Goal: Check status: Check status

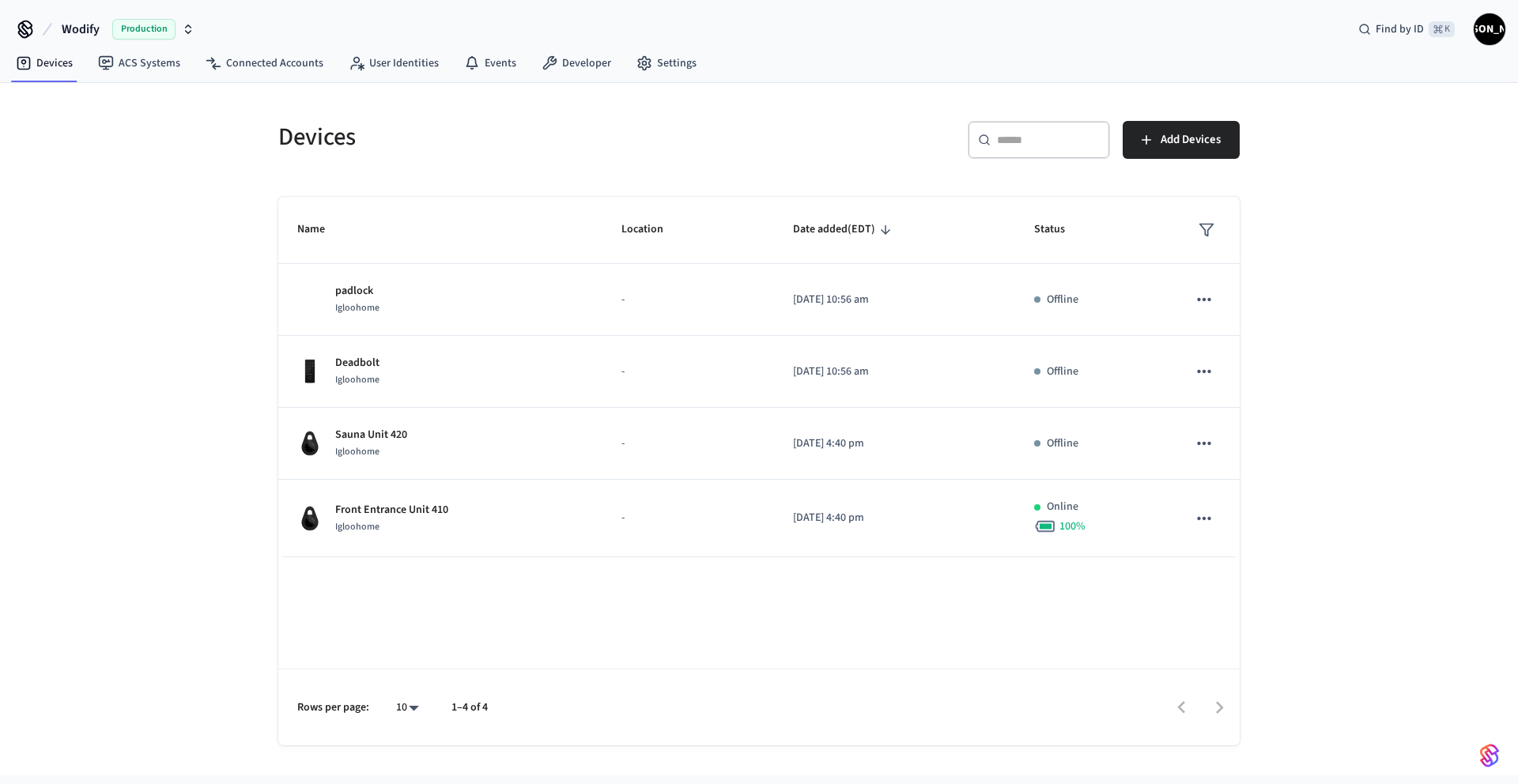
click at [94, 30] on span "Wodify" at bounding box center [80, 29] width 38 height 19
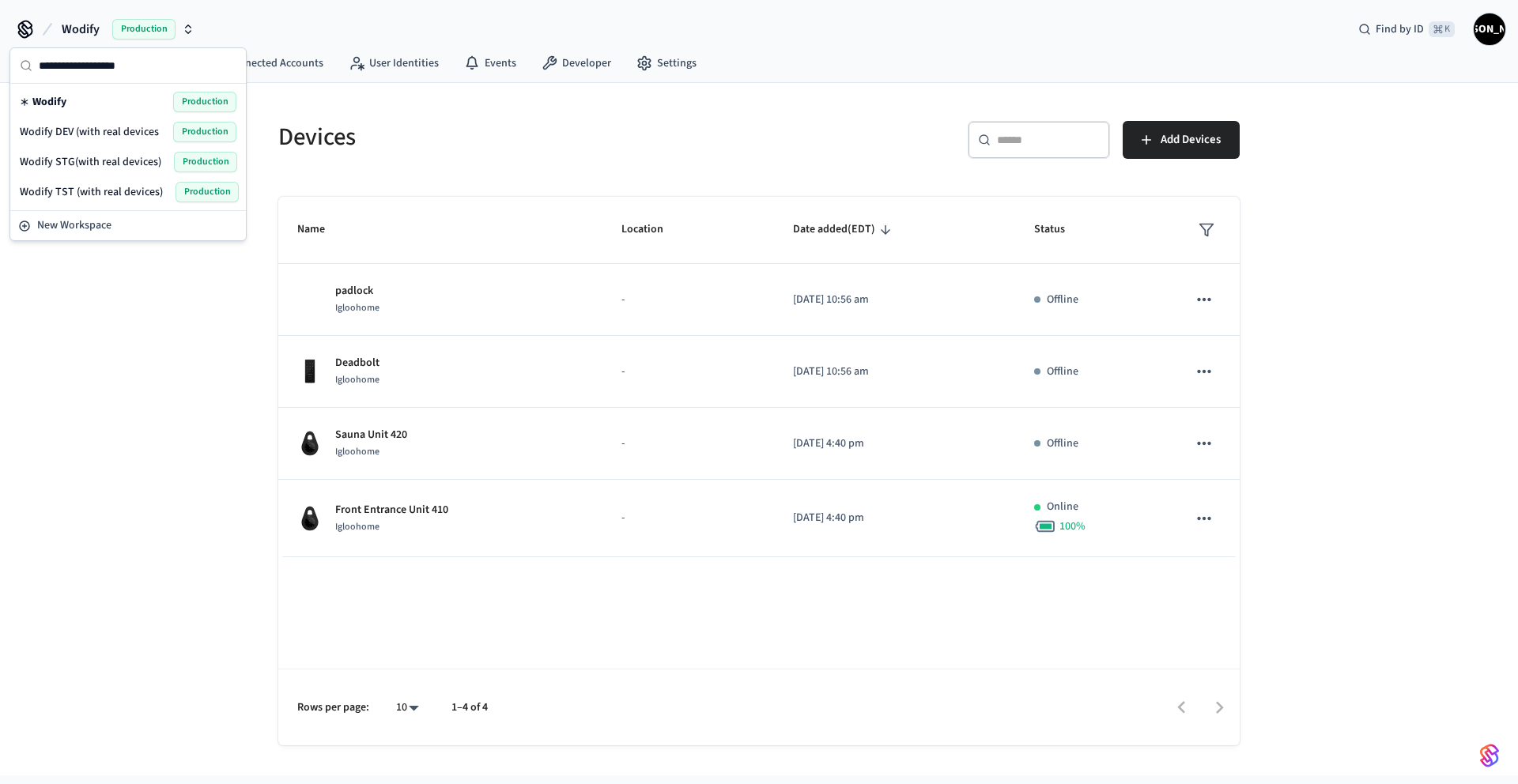
click at [107, 128] on span "Wodify DEV (with real devices" at bounding box center [89, 132] width 140 height 16
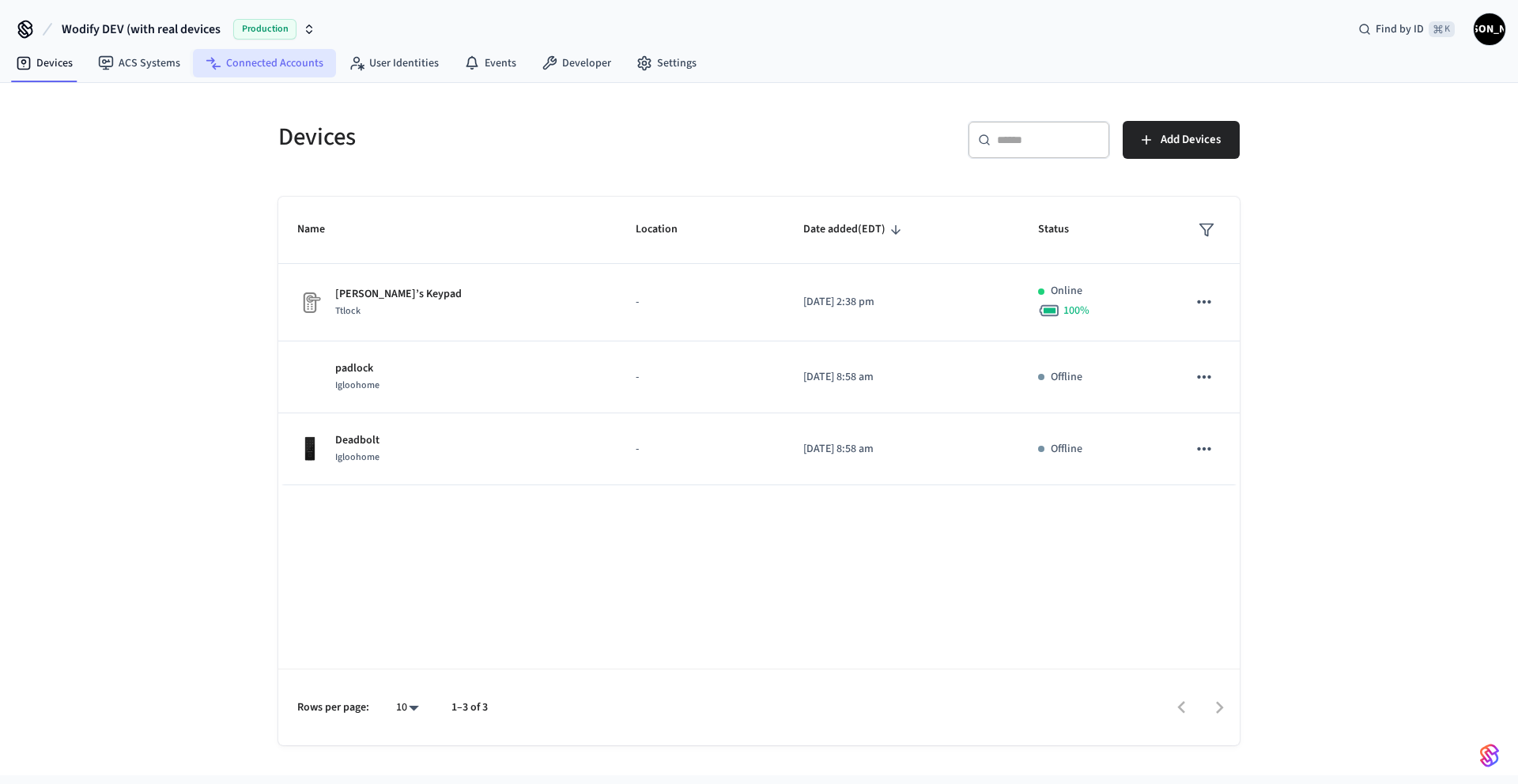
click at [280, 66] on link "Connected Accounts" at bounding box center [264, 63] width 144 height 29
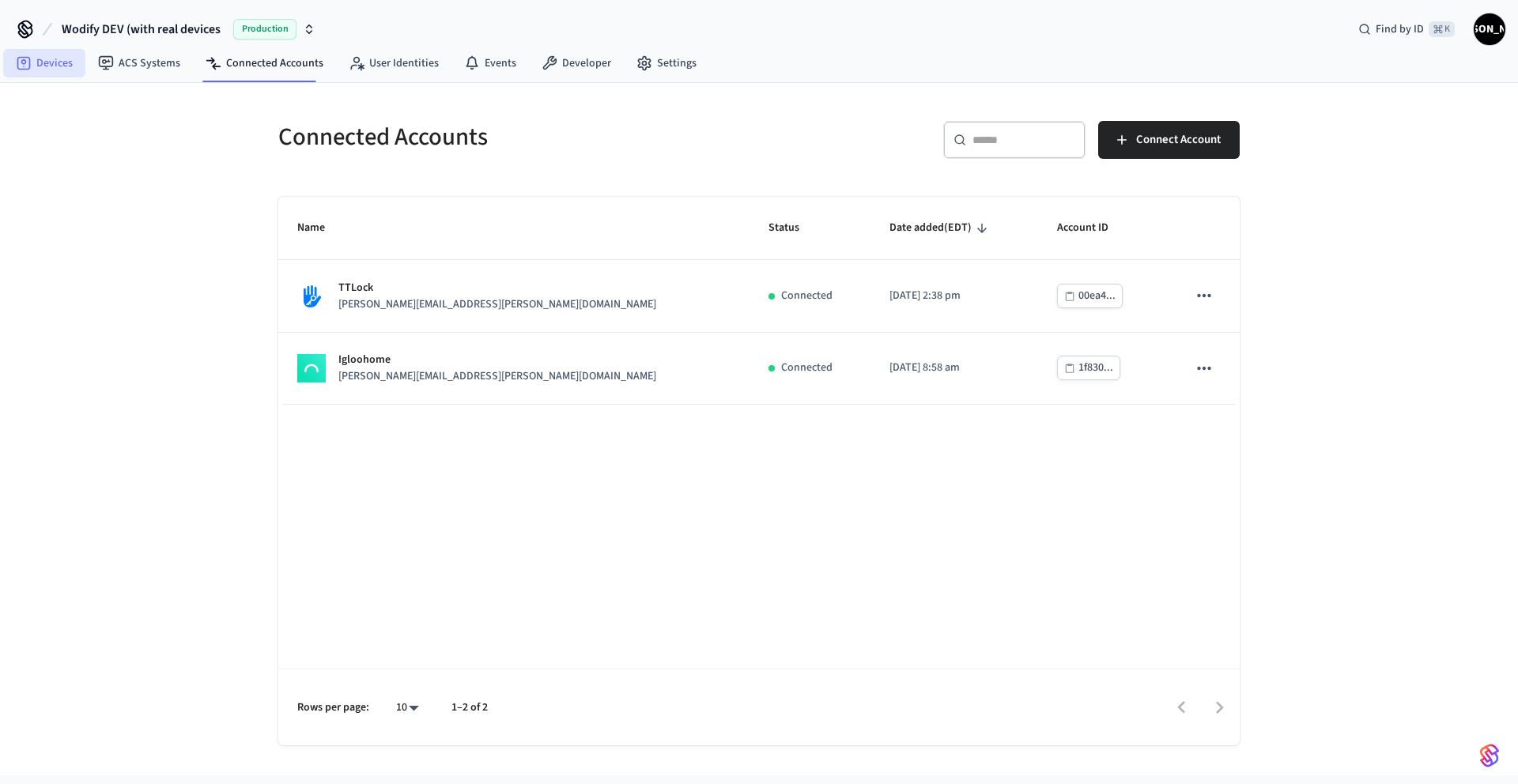
click at [36, 51] on link "Devices" at bounding box center [44, 63] width 82 height 29
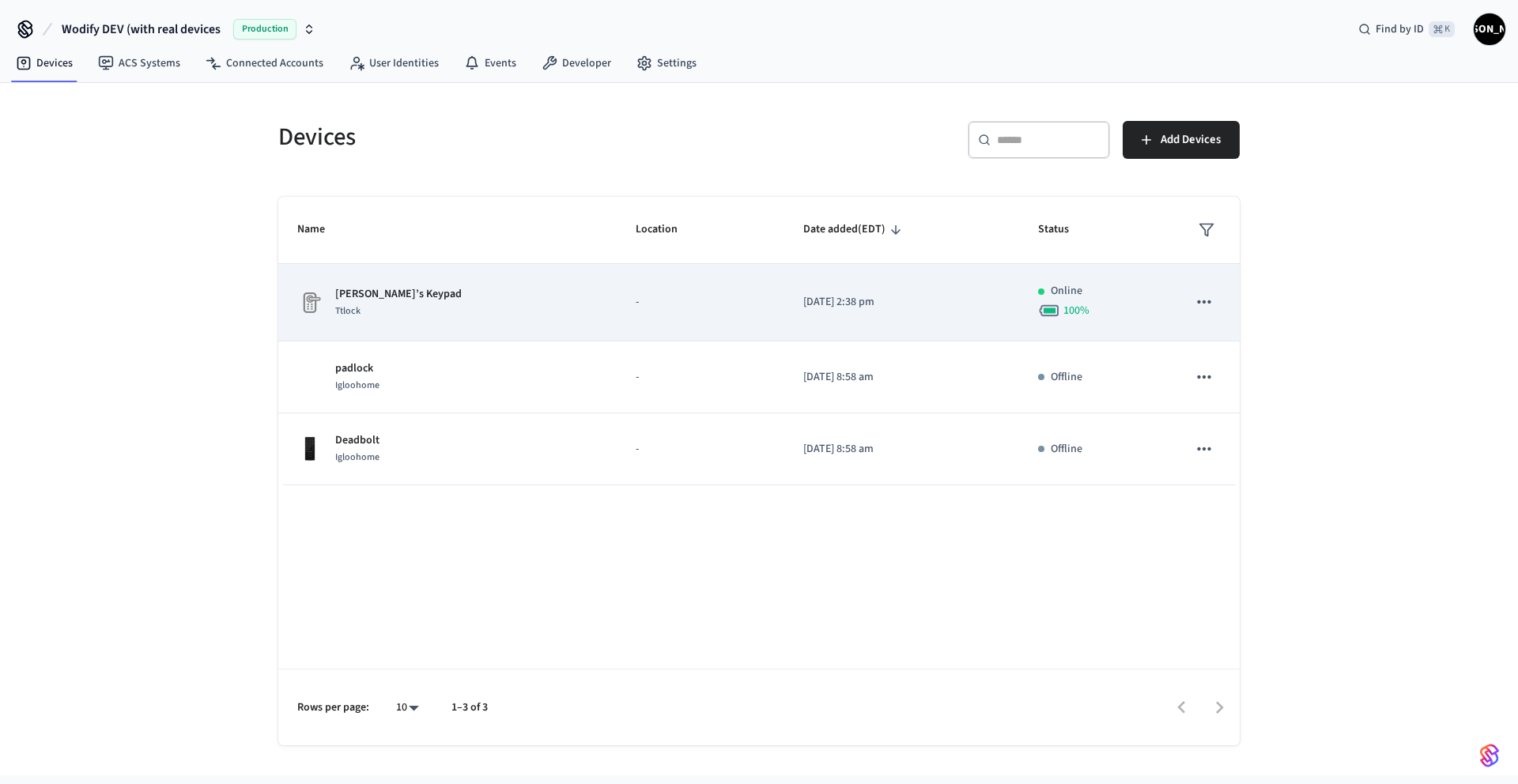
click at [455, 302] on div "[PERSON_NAME]’s Keypad Ttlock" at bounding box center [447, 303] width 300 height 34
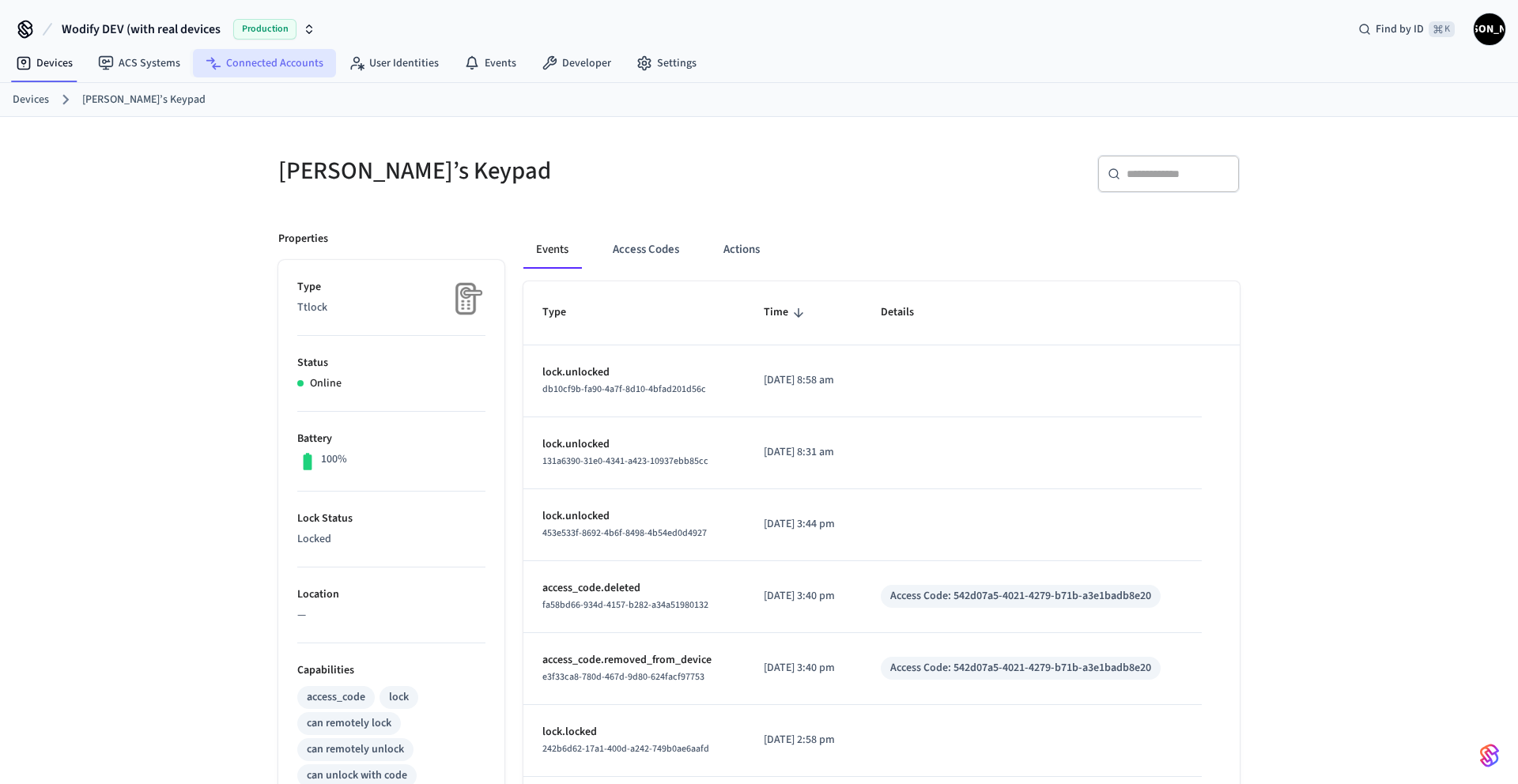
click at [243, 68] on link "Connected Accounts" at bounding box center [264, 63] width 144 height 29
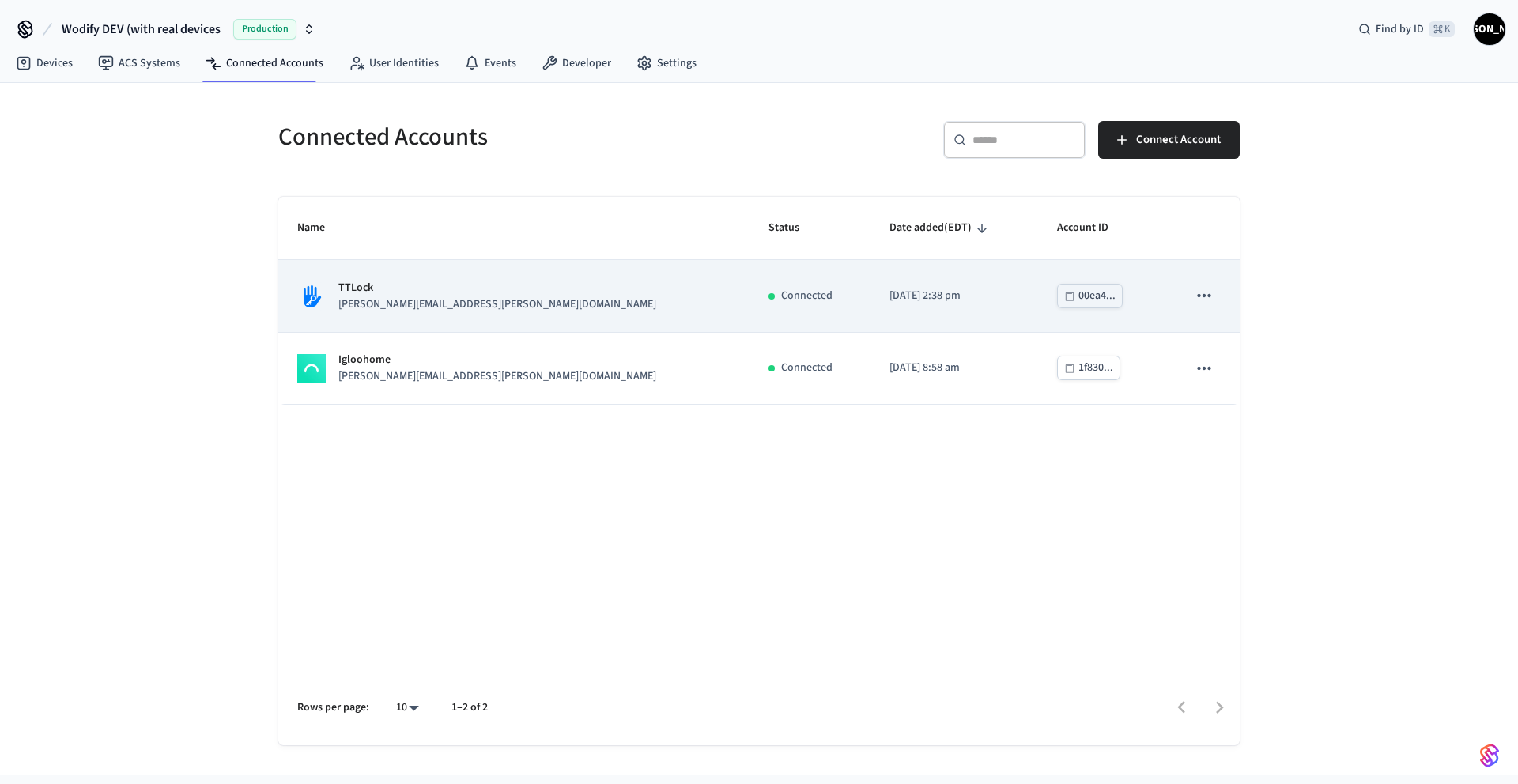
click at [514, 316] on td "TTLock [PERSON_NAME][EMAIL_ADDRESS][PERSON_NAME][DOMAIN_NAME]" at bounding box center [514, 296] width 471 height 72
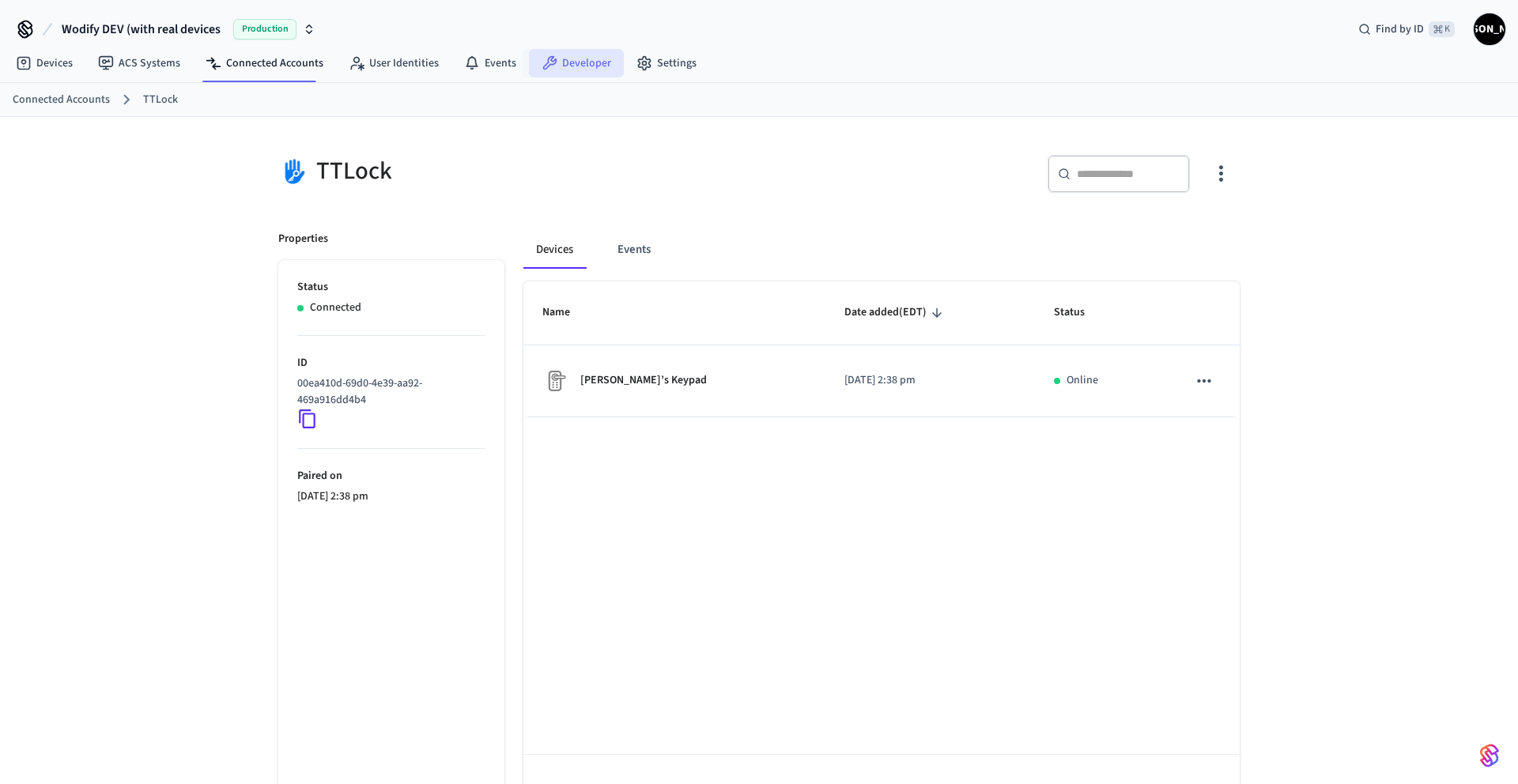
click at [555, 57] on link "Developer" at bounding box center [576, 63] width 95 height 29
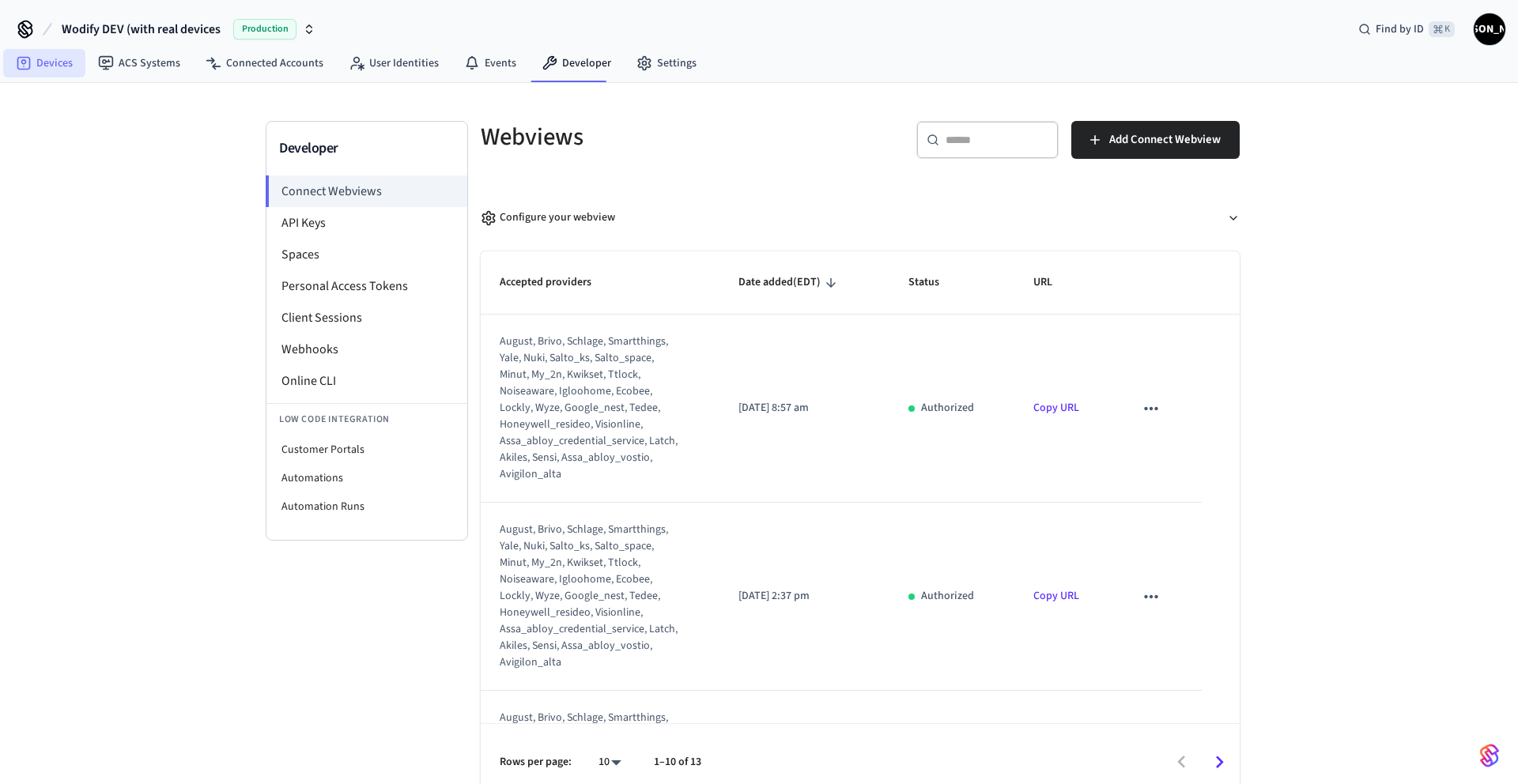
click at [63, 72] on link "Devices" at bounding box center [44, 63] width 82 height 29
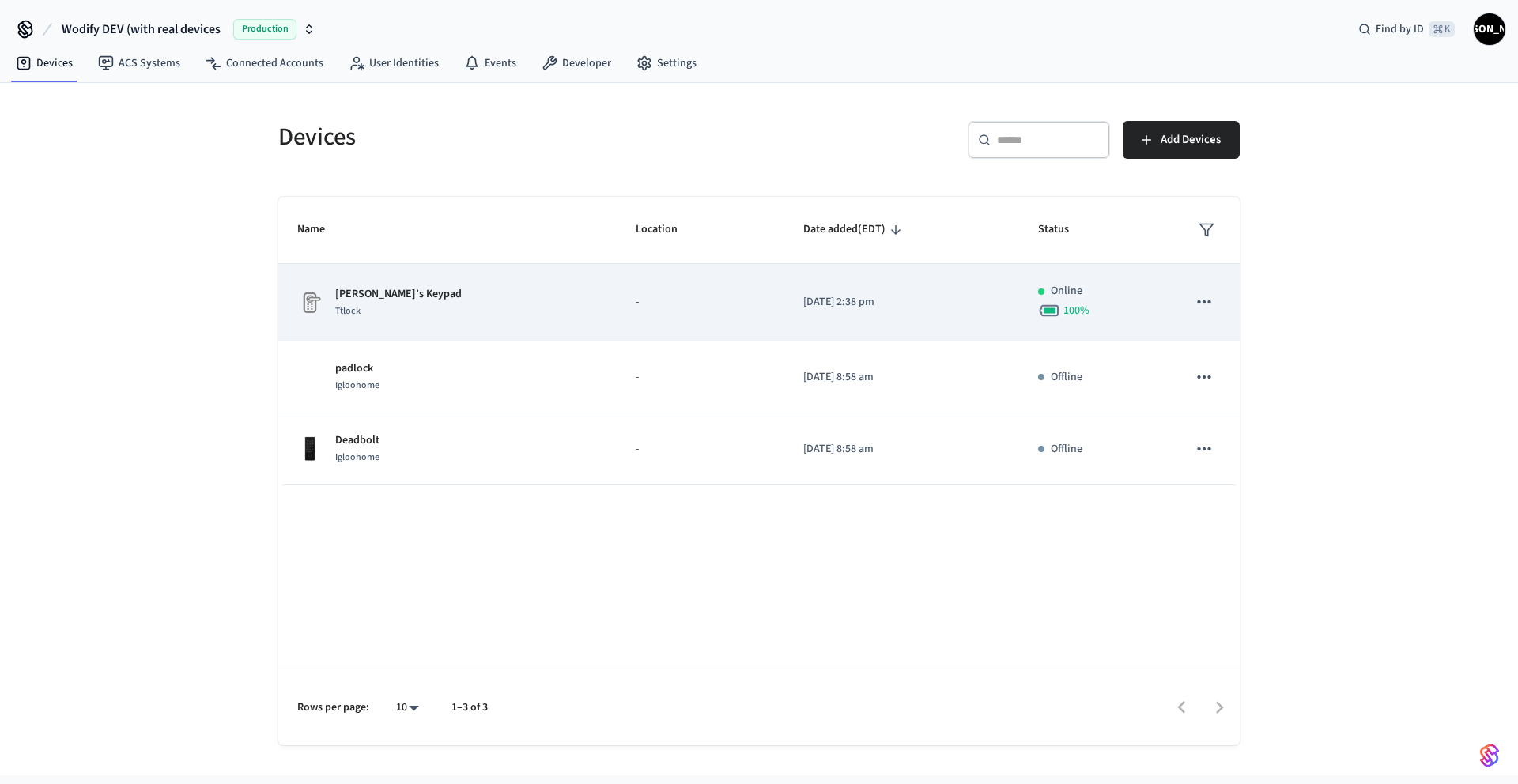
click at [617, 288] on td "-" at bounding box center [700, 303] width 167 height 77
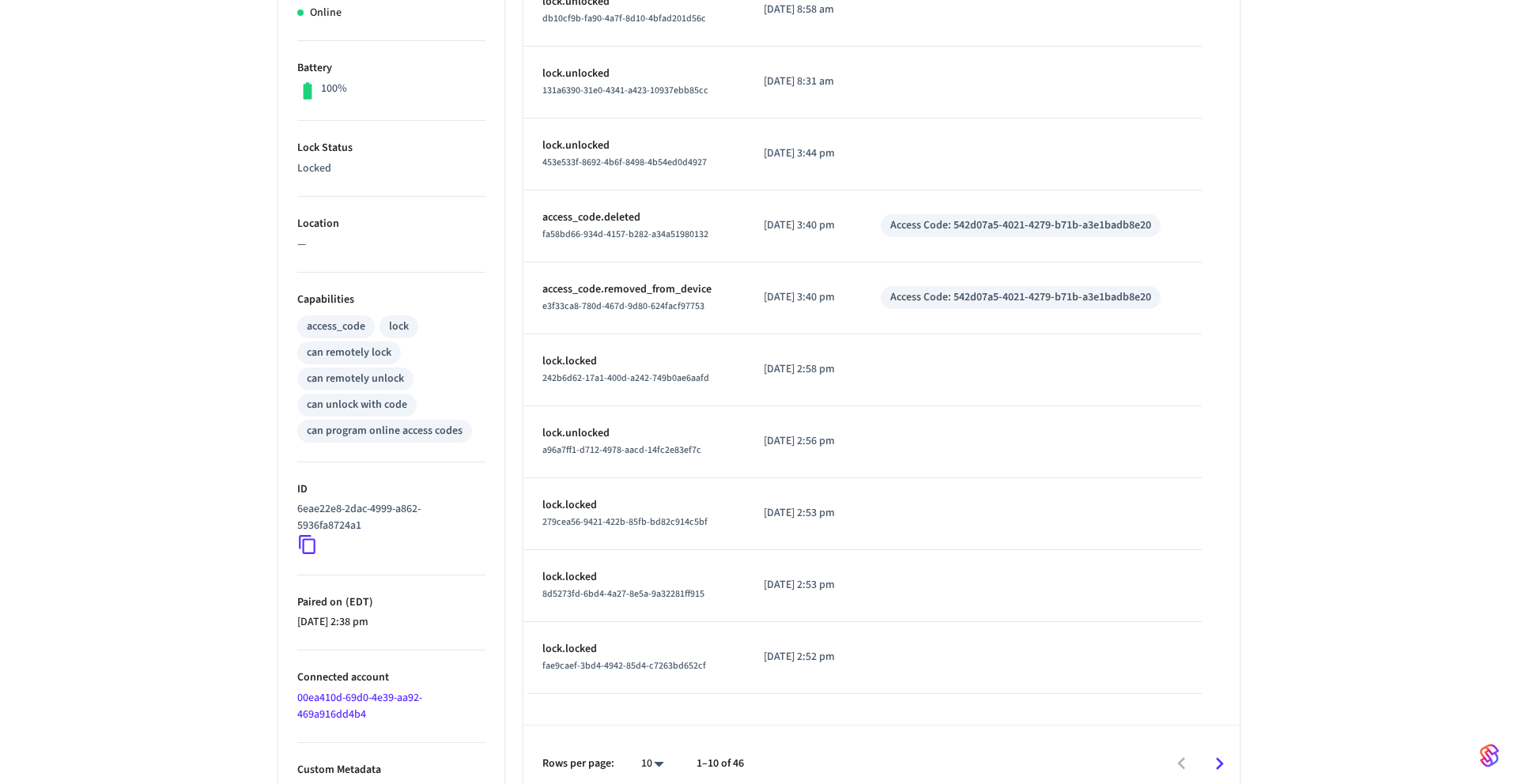
scroll to position [388, 0]
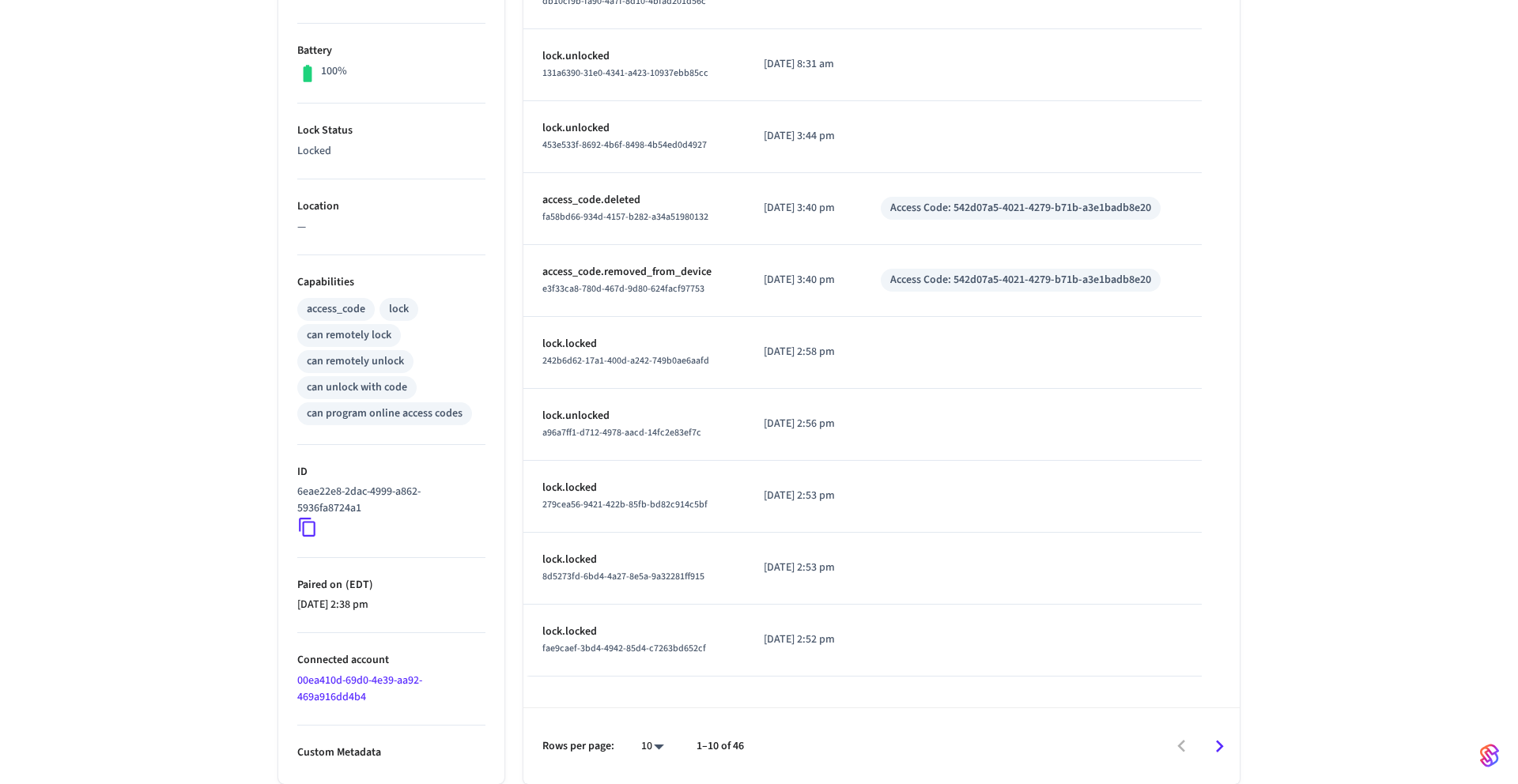
click at [361, 685] on link "00ea410d-69d0-4e39-aa92-469a916dd4b4" at bounding box center [359, 689] width 125 height 33
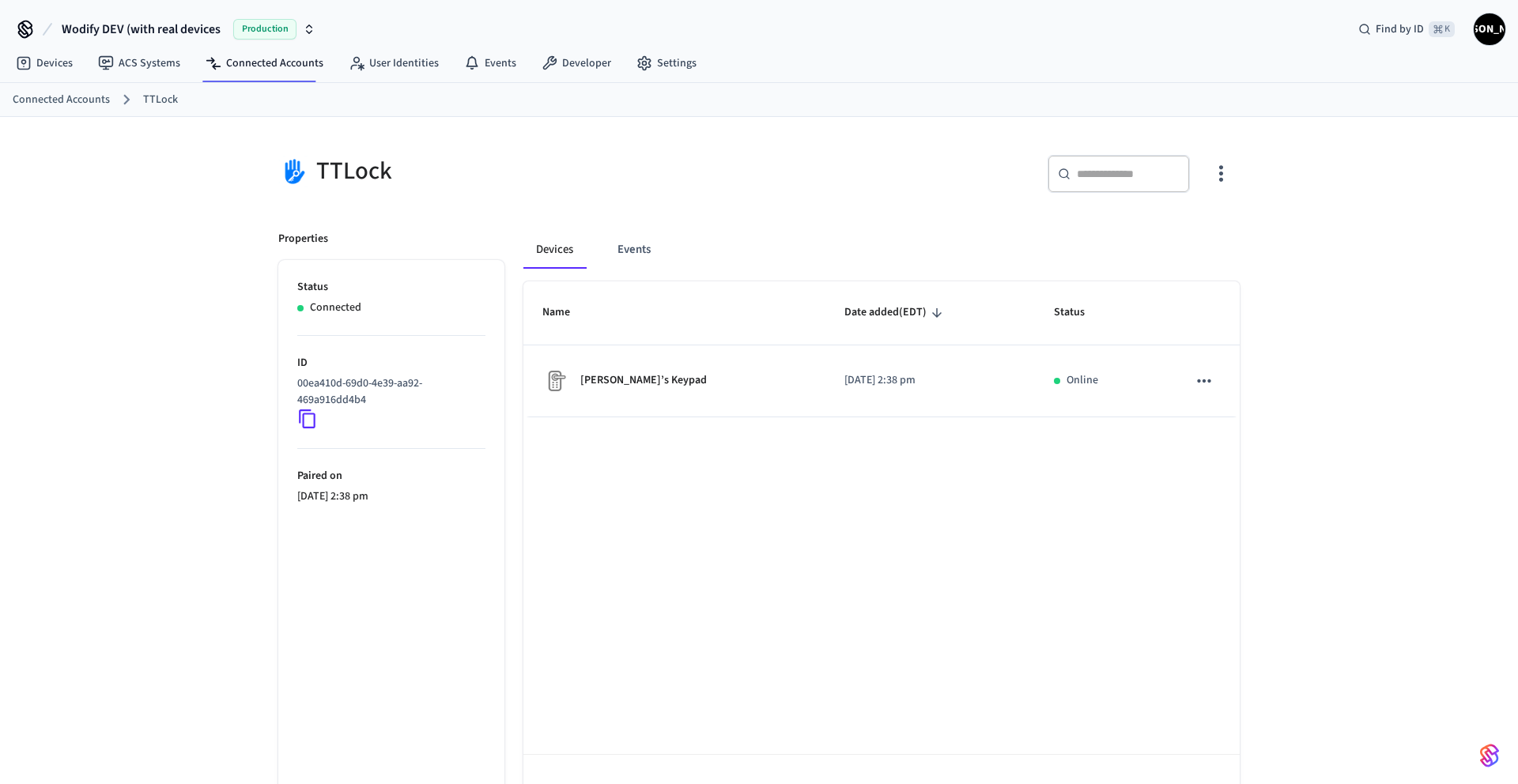
click at [348, 382] on p "00ea410d-69d0-4e39-aa92-469a916dd4b4" at bounding box center [388, 392] width 182 height 34
click at [27, 72] on link "Devices" at bounding box center [44, 63] width 82 height 29
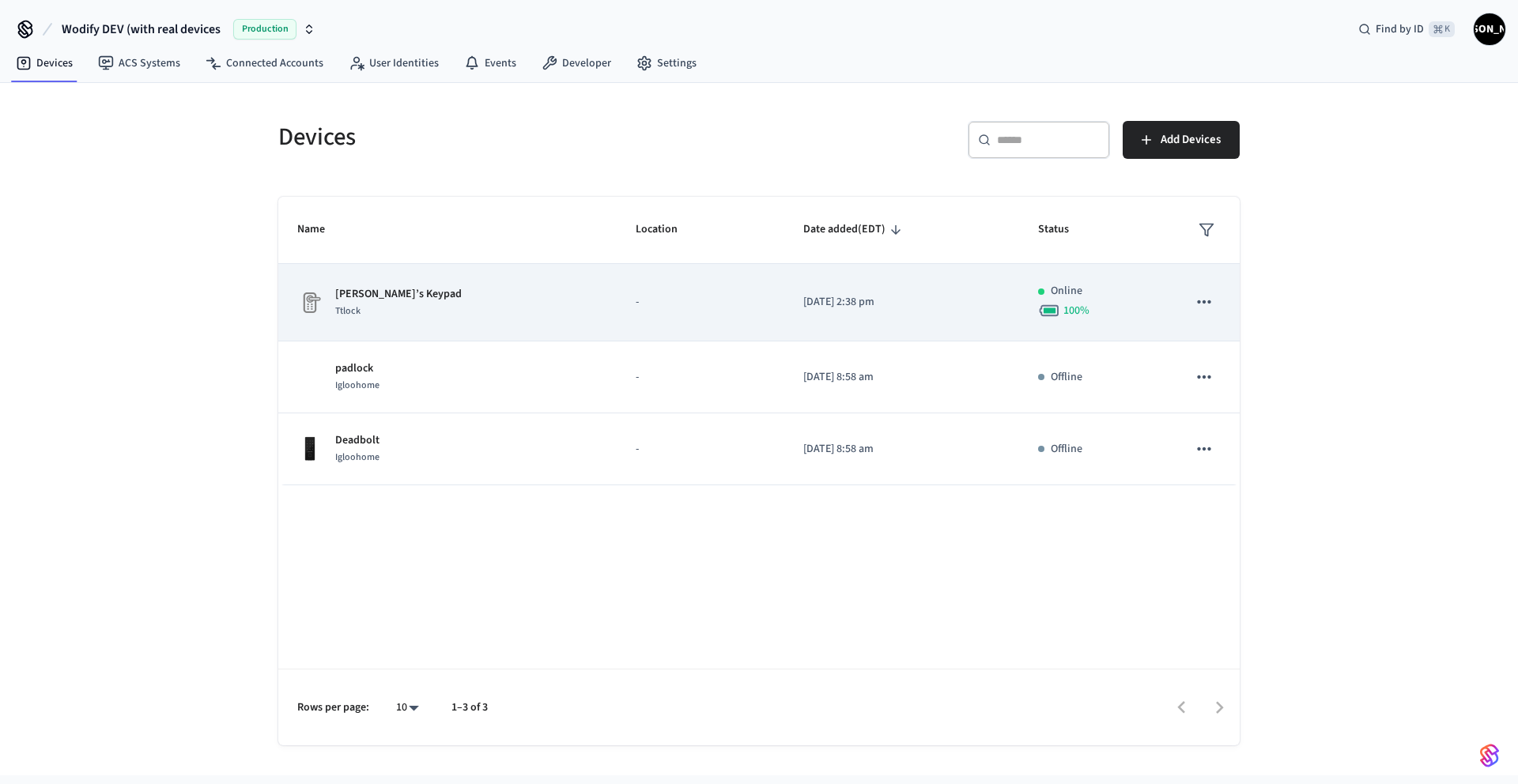
click at [404, 313] on div "[PERSON_NAME]’s Keypad Ttlock" at bounding box center [447, 303] width 300 height 34
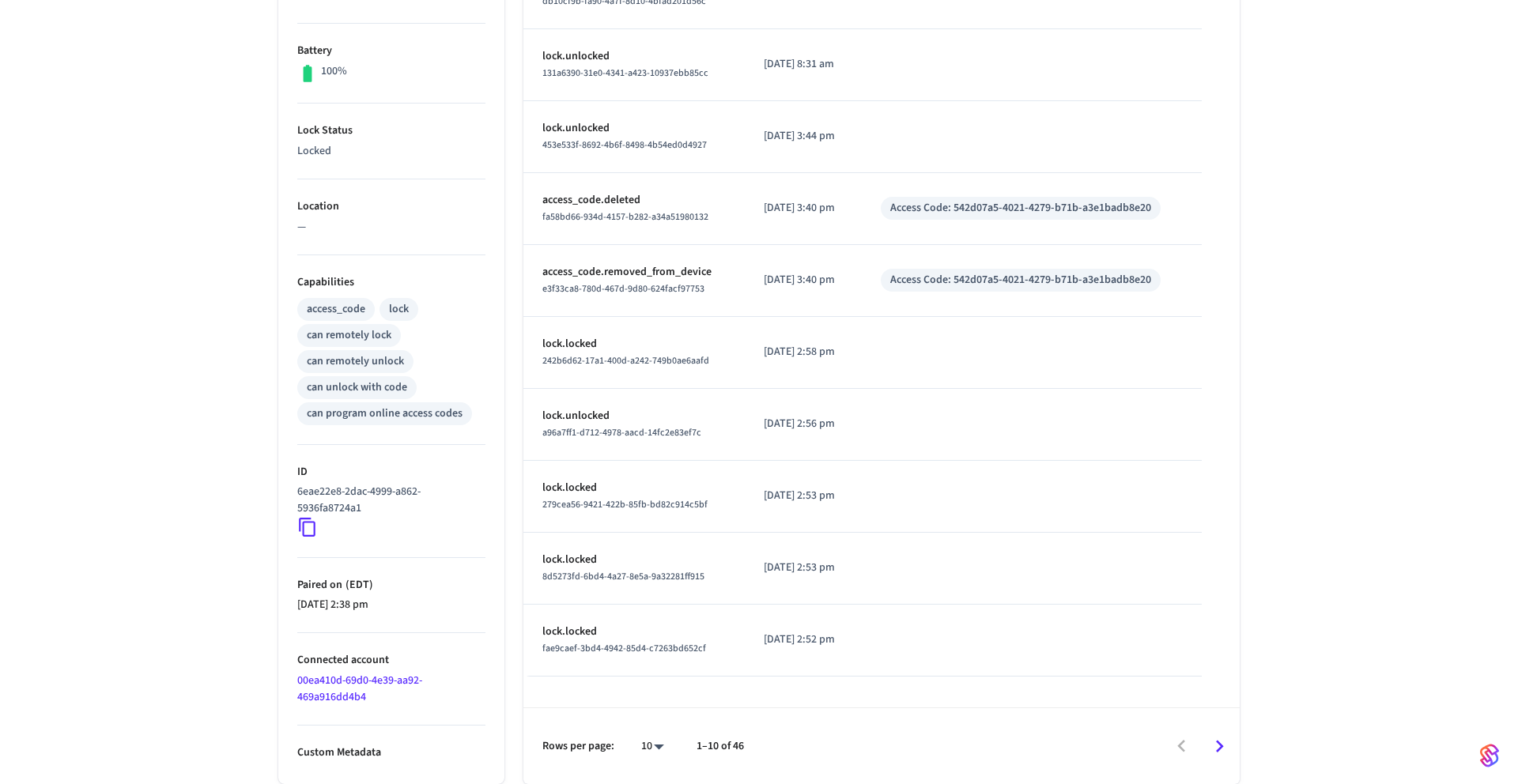
scroll to position [382, 0]
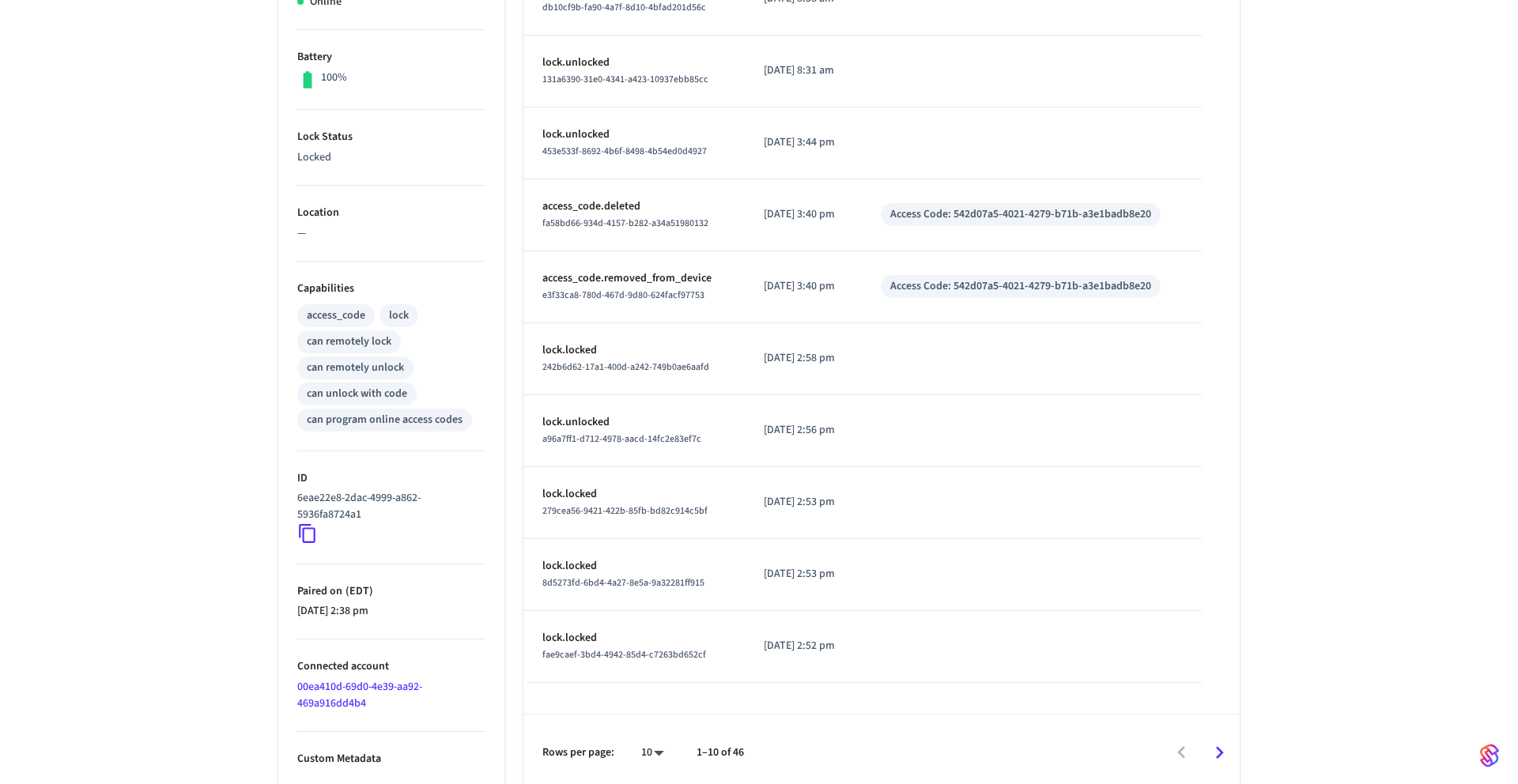
click at [311, 530] on icon at bounding box center [307, 534] width 21 height 21
